Goal: Transaction & Acquisition: Purchase product/service

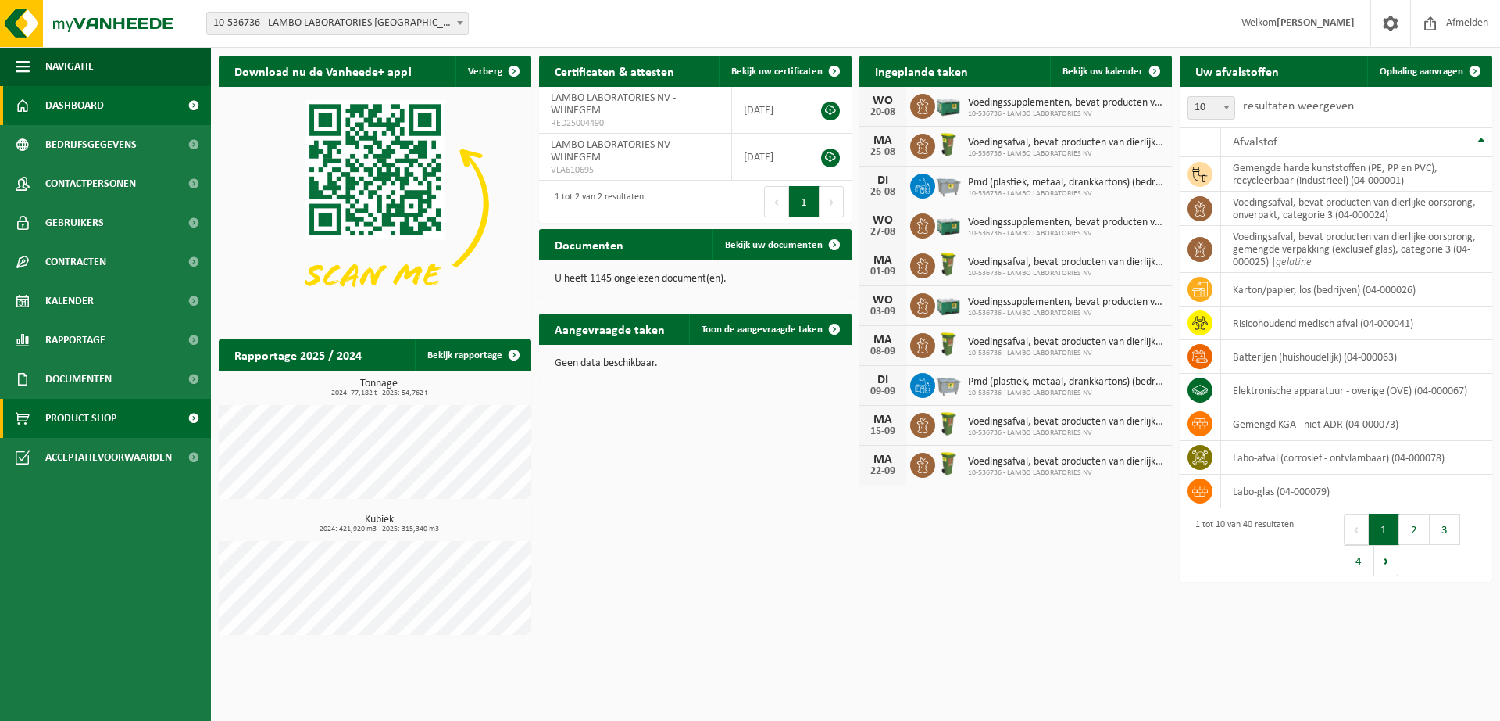
click at [106, 423] on span "Product Shop" at bounding box center [80, 418] width 71 height 39
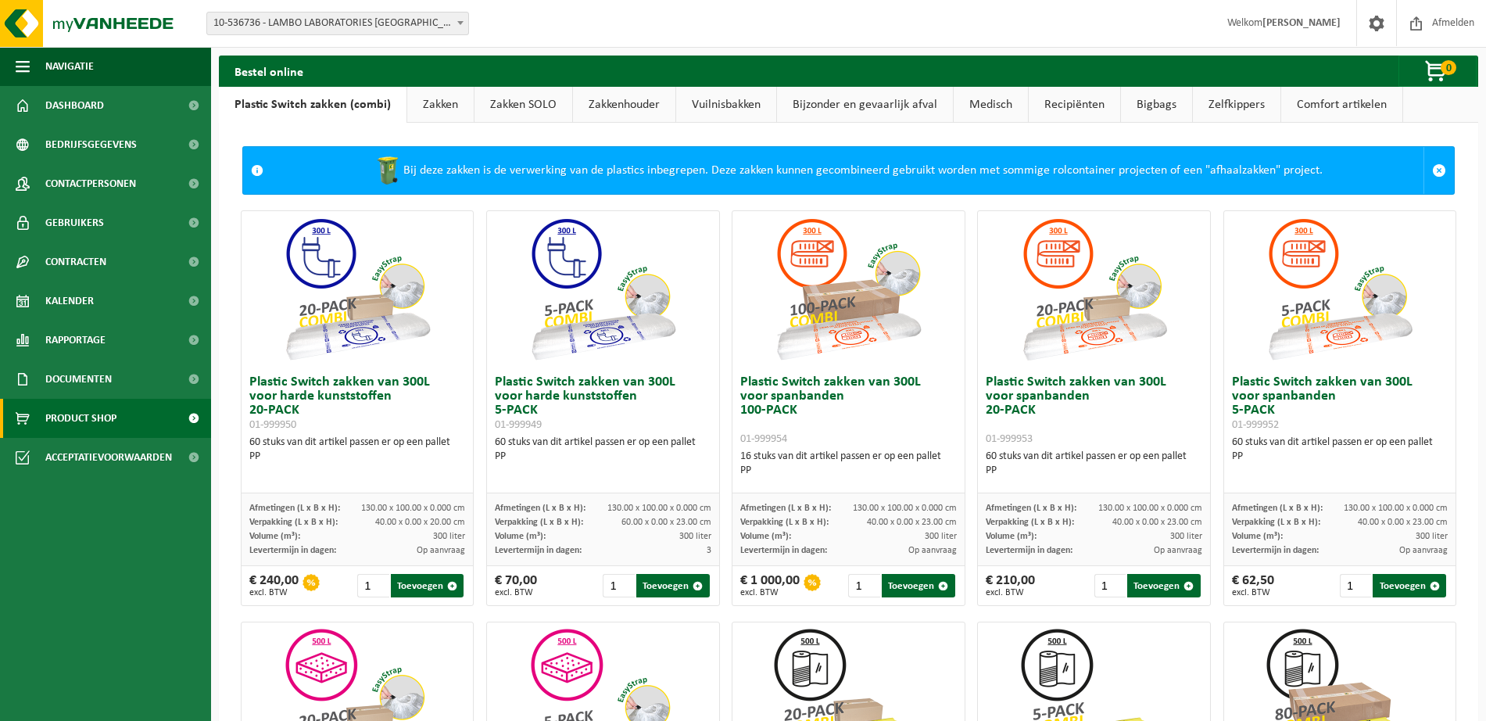
click at [717, 99] on link "Vuilnisbakken" at bounding box center [726, 105] width 100 height 36
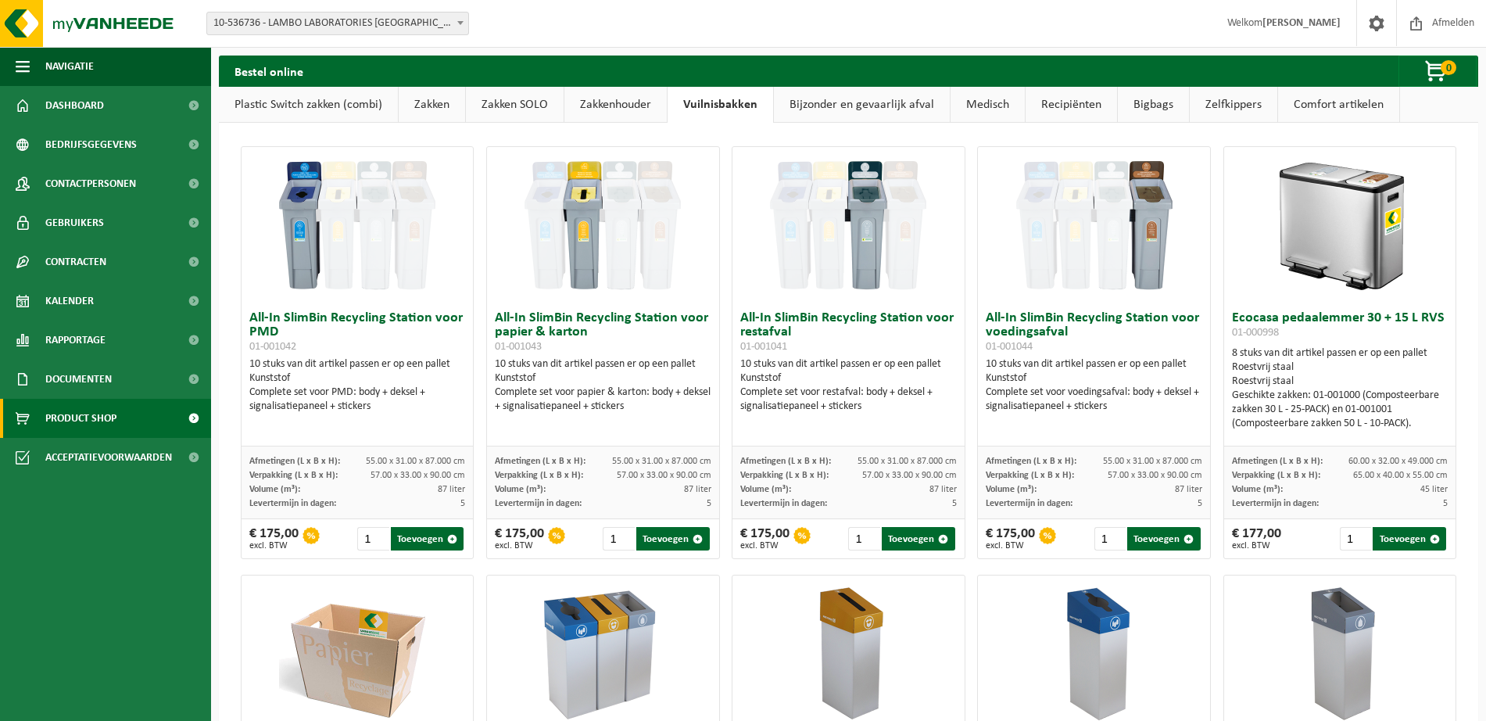
click at [875, 209] on img at bounding box center [848, 225] width 156 height 156
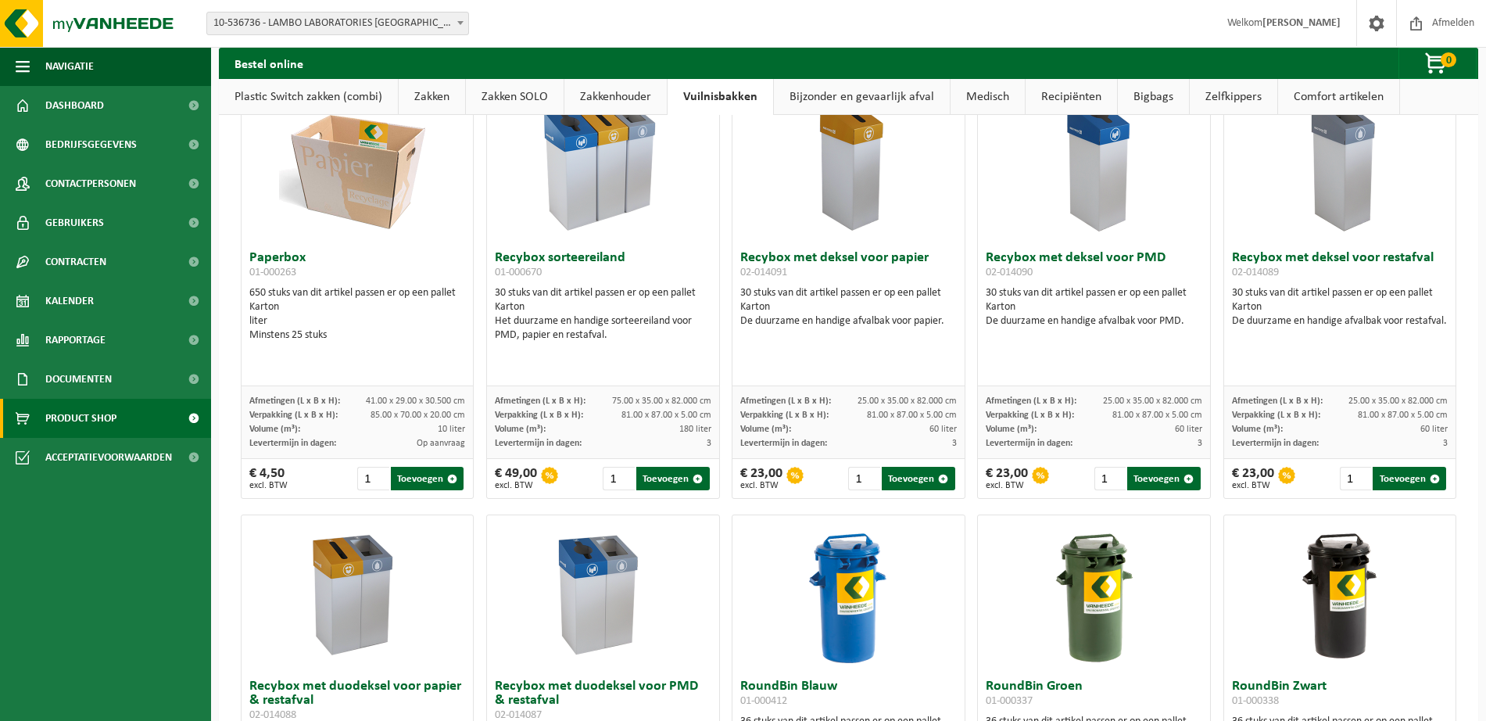
scroll to position [98, 0]
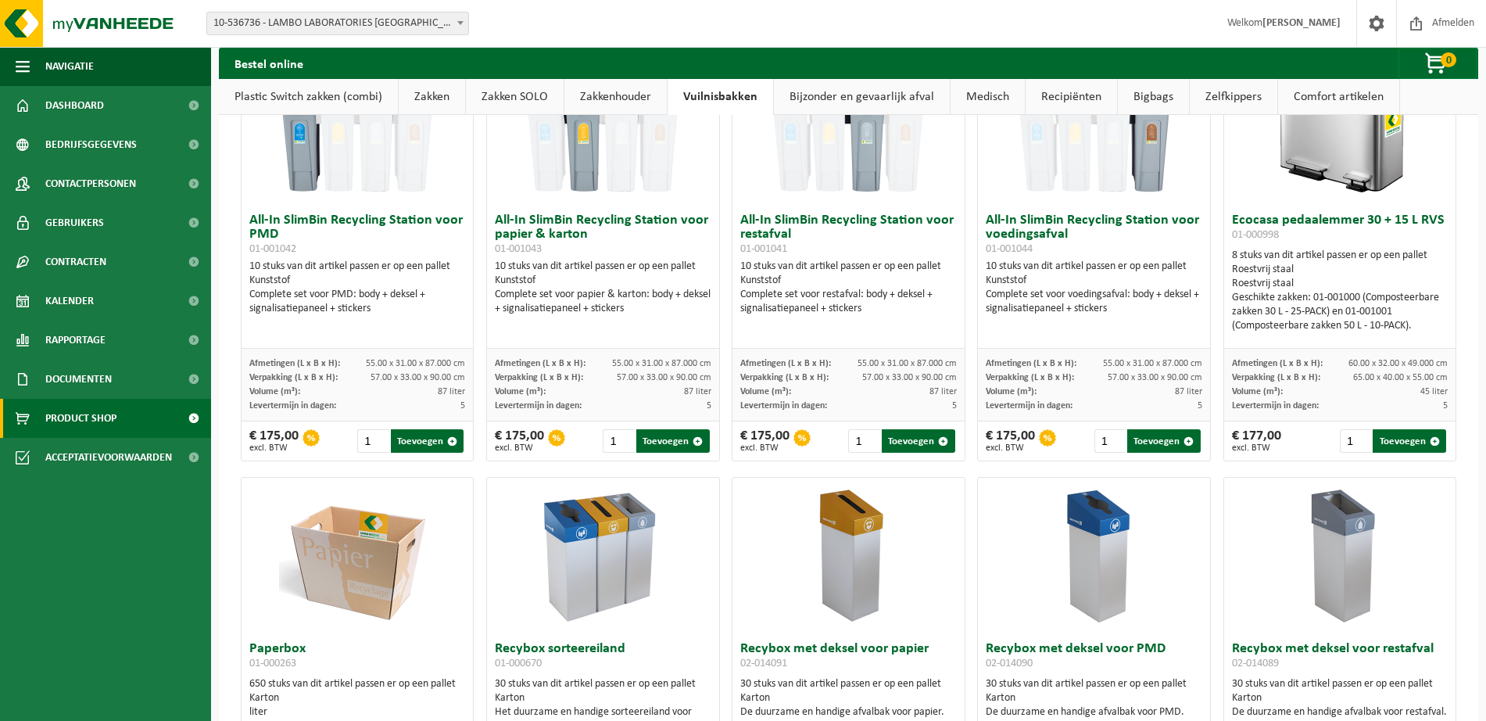
click at [534, 436] on div "€ 175,00 excl. BTW" at bounding box center [519, 440] width 49 height 23
click at [529, 232] on h3 "All-In SlimBin Recycling Station voor papier & karton 01-001043" at bounding box center [603, 234] width 216 height 42
click at [388, 238] on h3 "All-In SlimBin Recycling Station voor PMD 01-001042" at bounding box center [357, 234] width 216 height 42
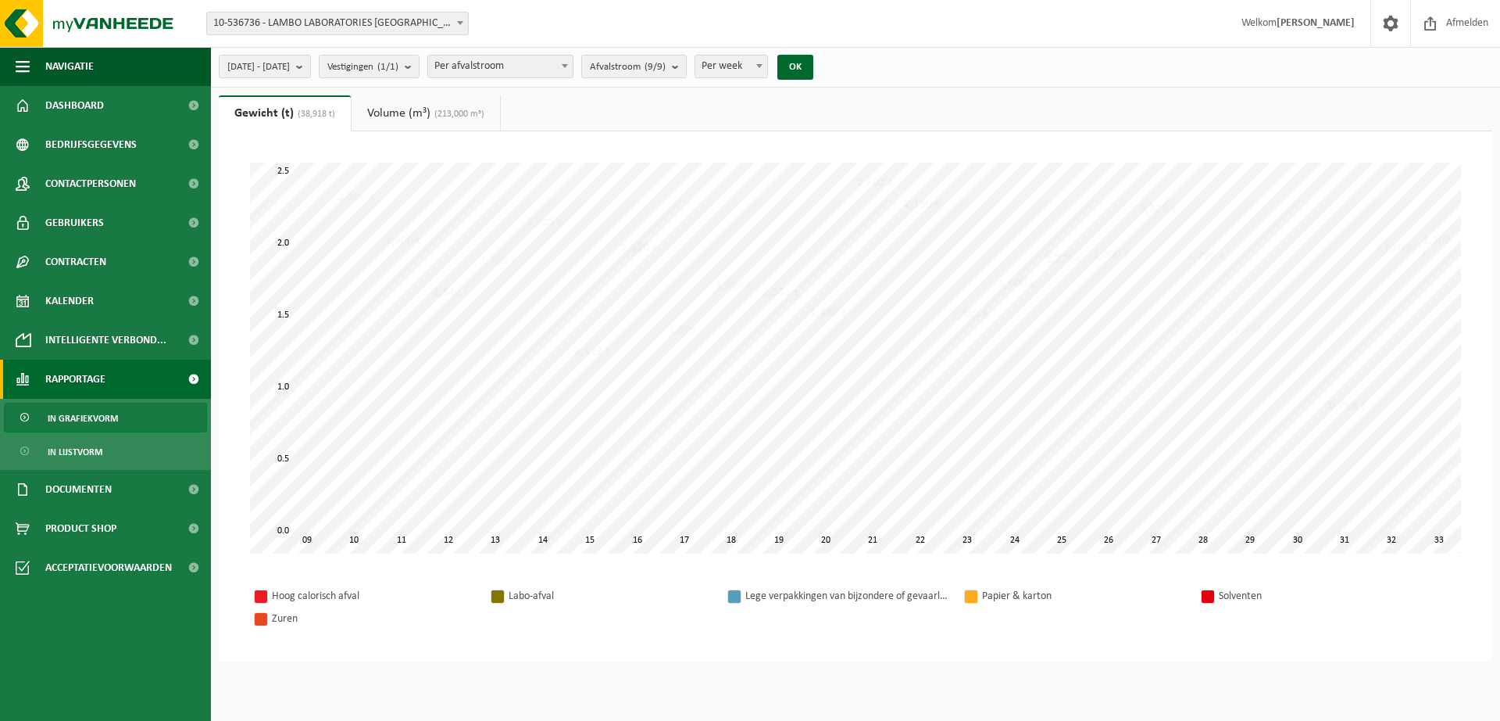
select select "1"
